Goal: Information Seeking & Learning: Learn about a topic

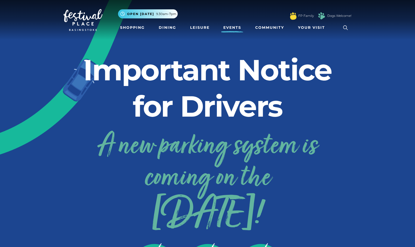
click at [231, 29] on link "Events" at bounding box center [232, 28] width 22 height 10
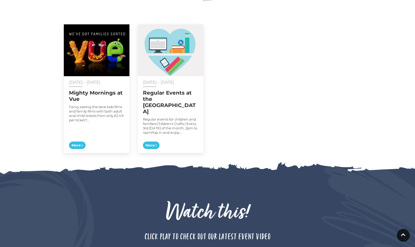
scroll to position [264, 0]
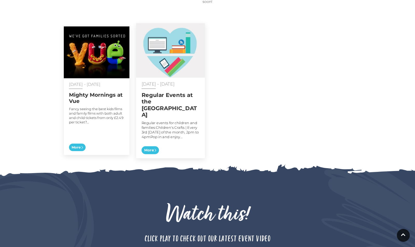
click at [165, 47] on img at bounding box center [170, 50] width 69 height 54
click at [153, 146] on span "More" at bounding box center [150, 150] width 17 height 8
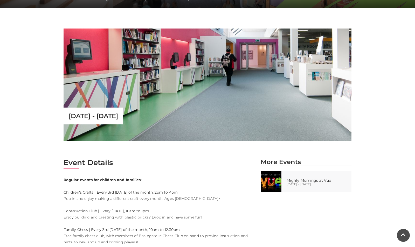
scroll to position [140, 0]
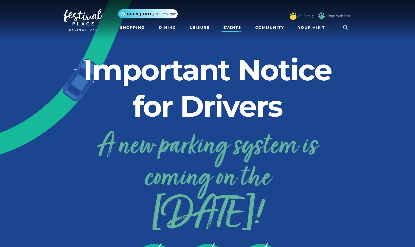
click at [234, 25] on link "Events" at bounding box center [232, 28] width 22 height 10
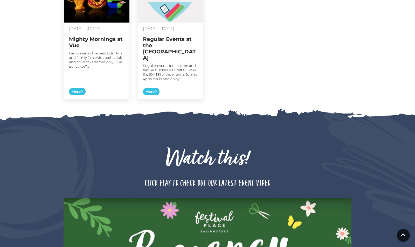
scroll to position [312, 0]
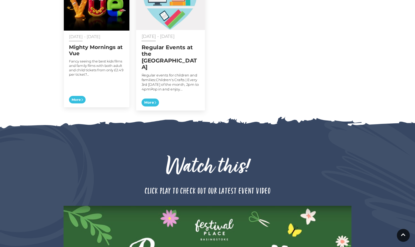
click at [151, 99] on span "More" at bounding box center [150, 103] width 17 height 8
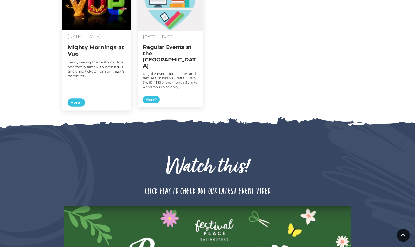
click at [84, 99] on span "More" at bounding box center [76, 103] width 17 height 8
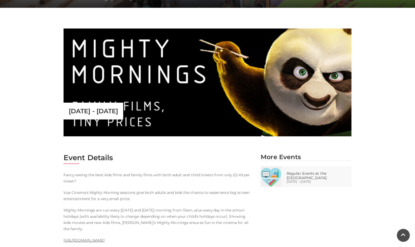
scroll to position [122, 0]
